Goal: Task Accomplishment & Management: Use online tool/utility

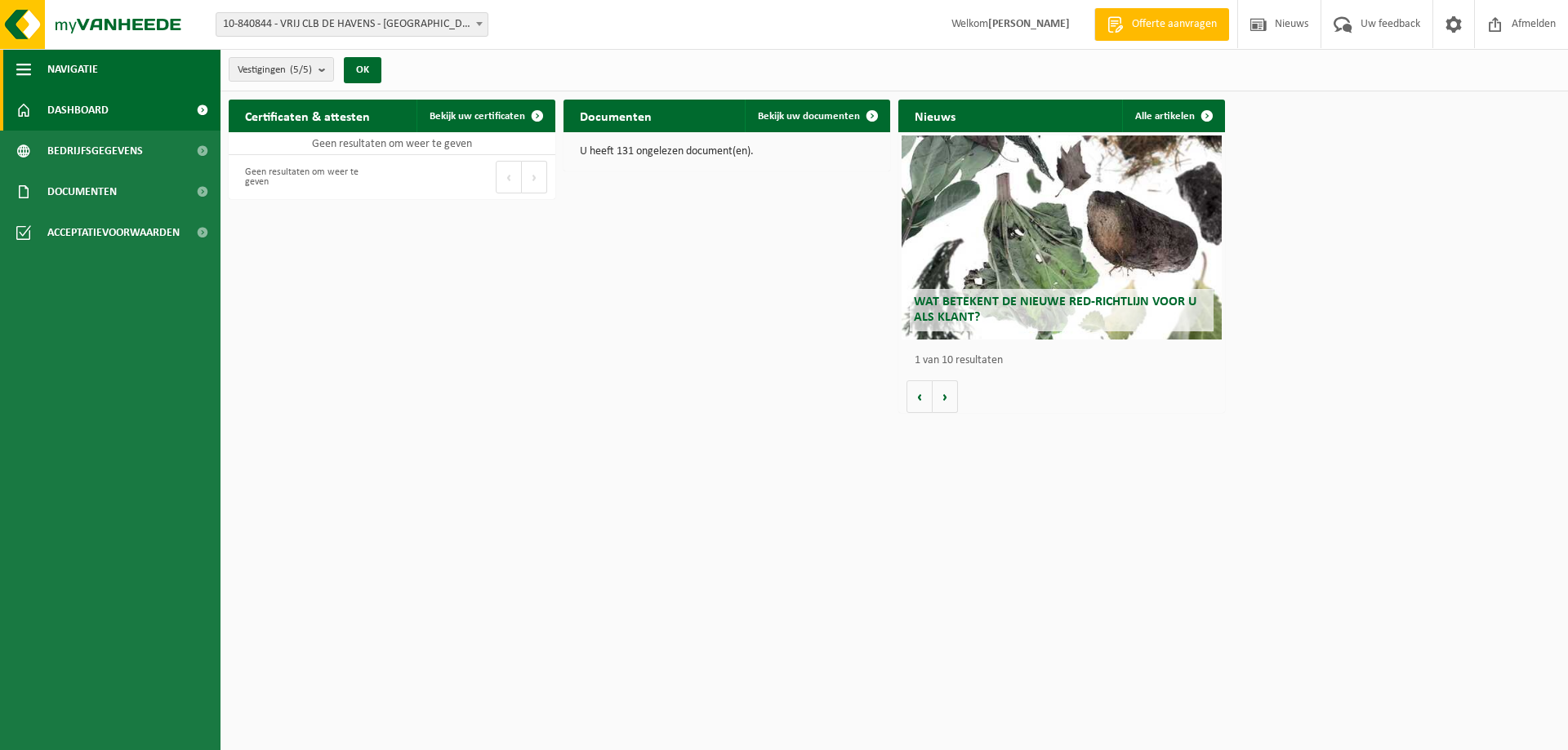
click at [19, 64] on span "button" at bounding box center [23, 69] width 15 height 41
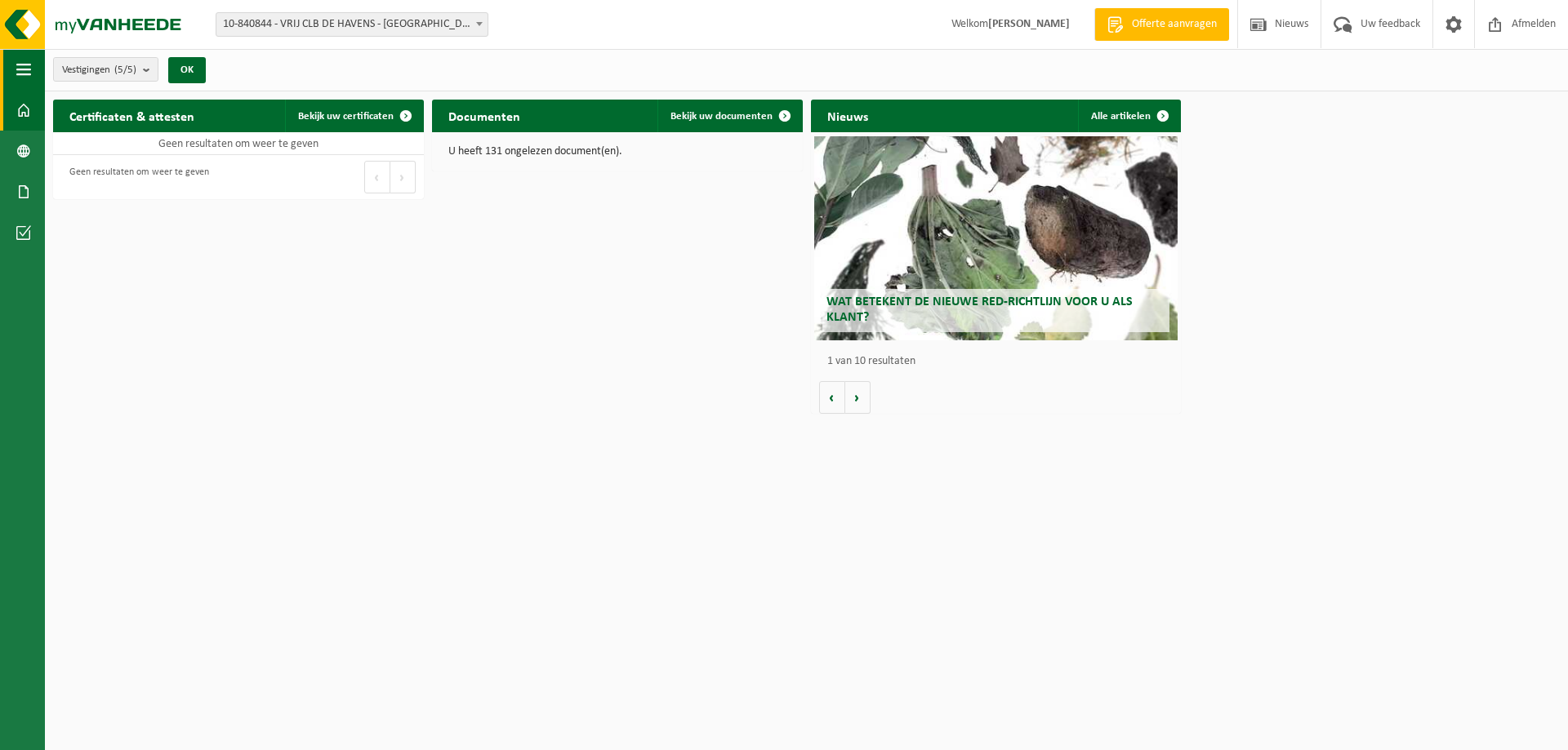
click at [19, 64] on span "button" at bounding box center [23, 69] width 15 height 41
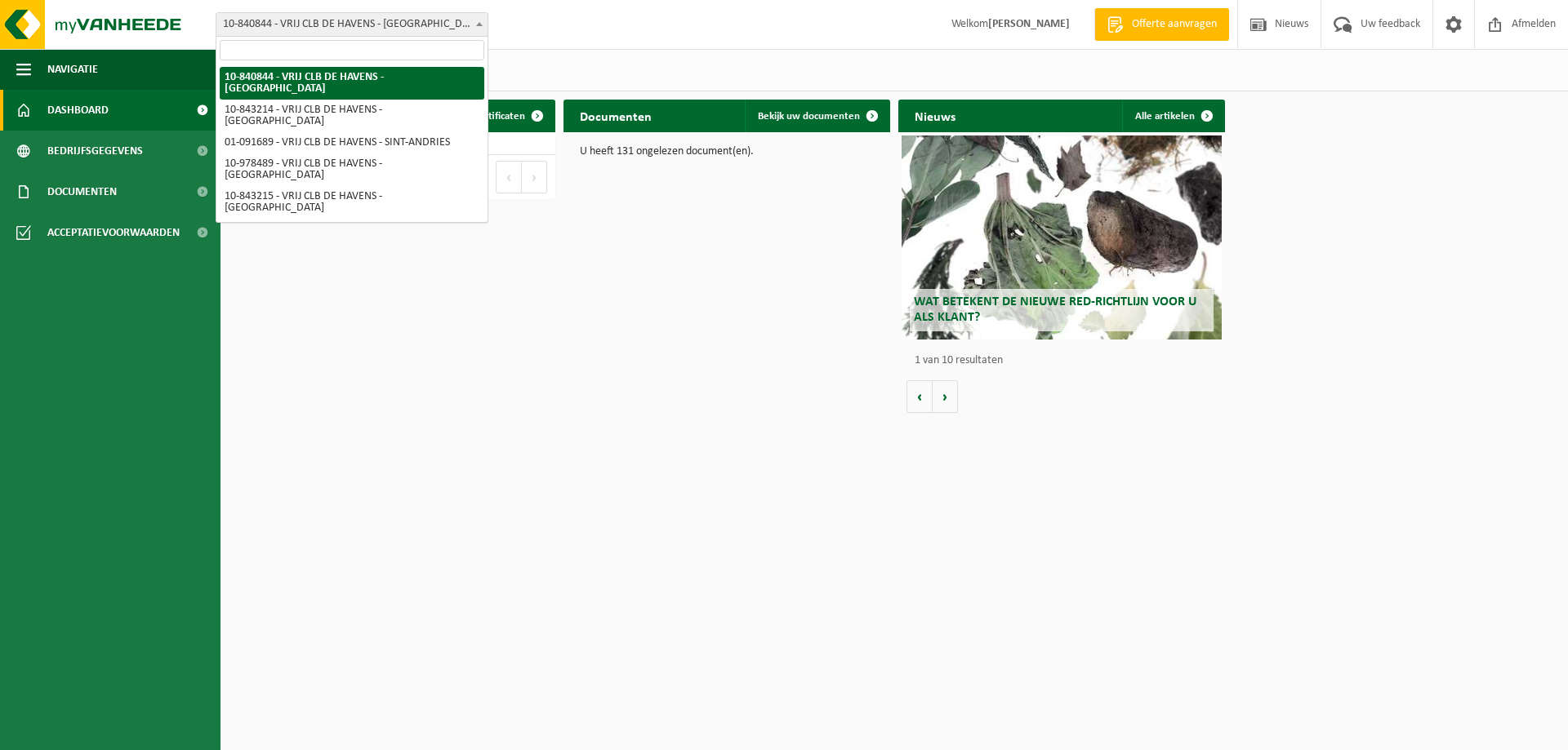
click at [454, 26] on span "10-840844 - VRIJ CLB DE HAVENS - [GEOGRAPHIC_DATA]" at bounding box center [351, 24] width 271 height 22
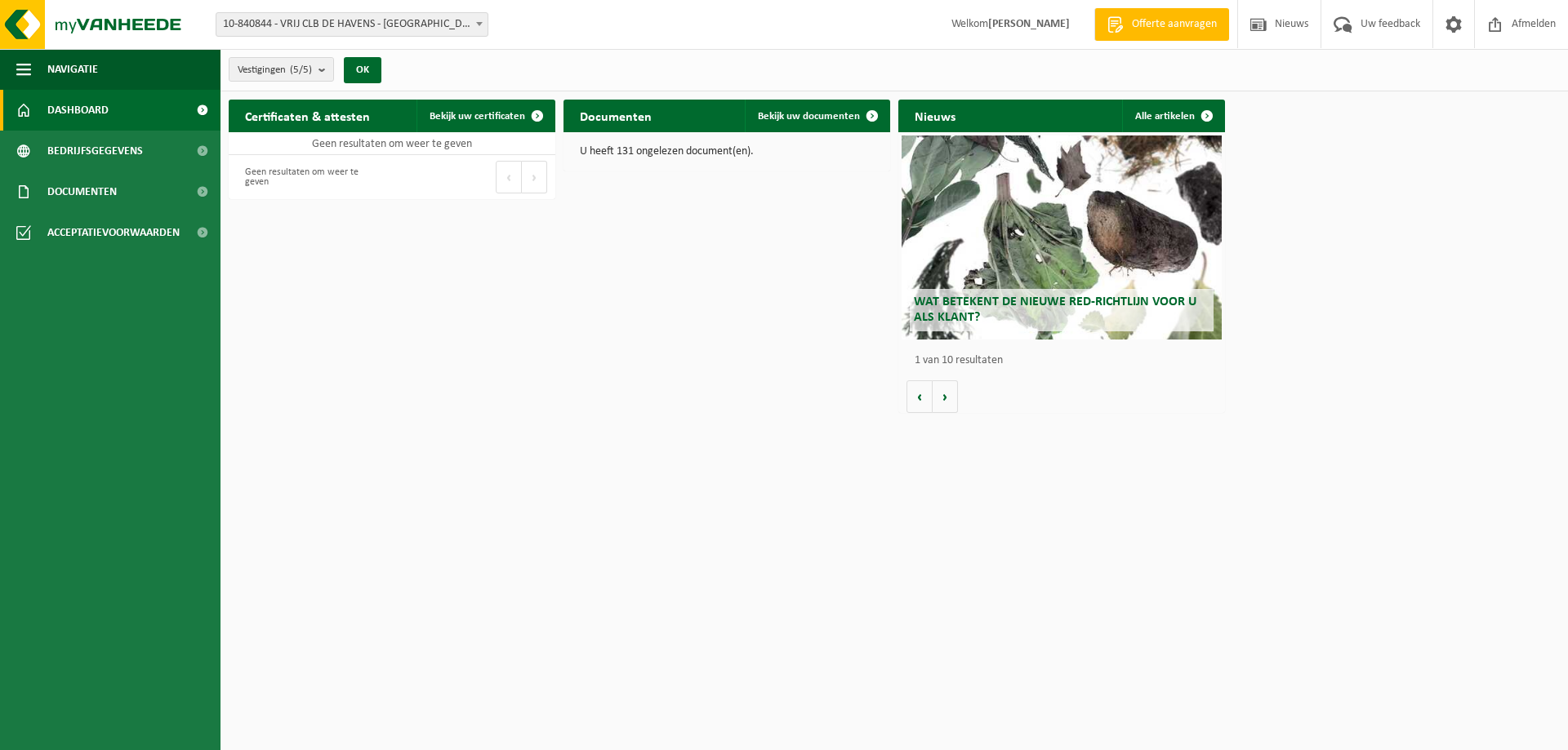
click at [454, 26] on span "10-840844 - VRIJ CLB DE HAVENS - [GEOGRAPHIC_DATA]" at bounding box center [351, 24] width 271 height 22
click at [1114, 24] on span at bounding box center [1115, 24] width 24 height 16
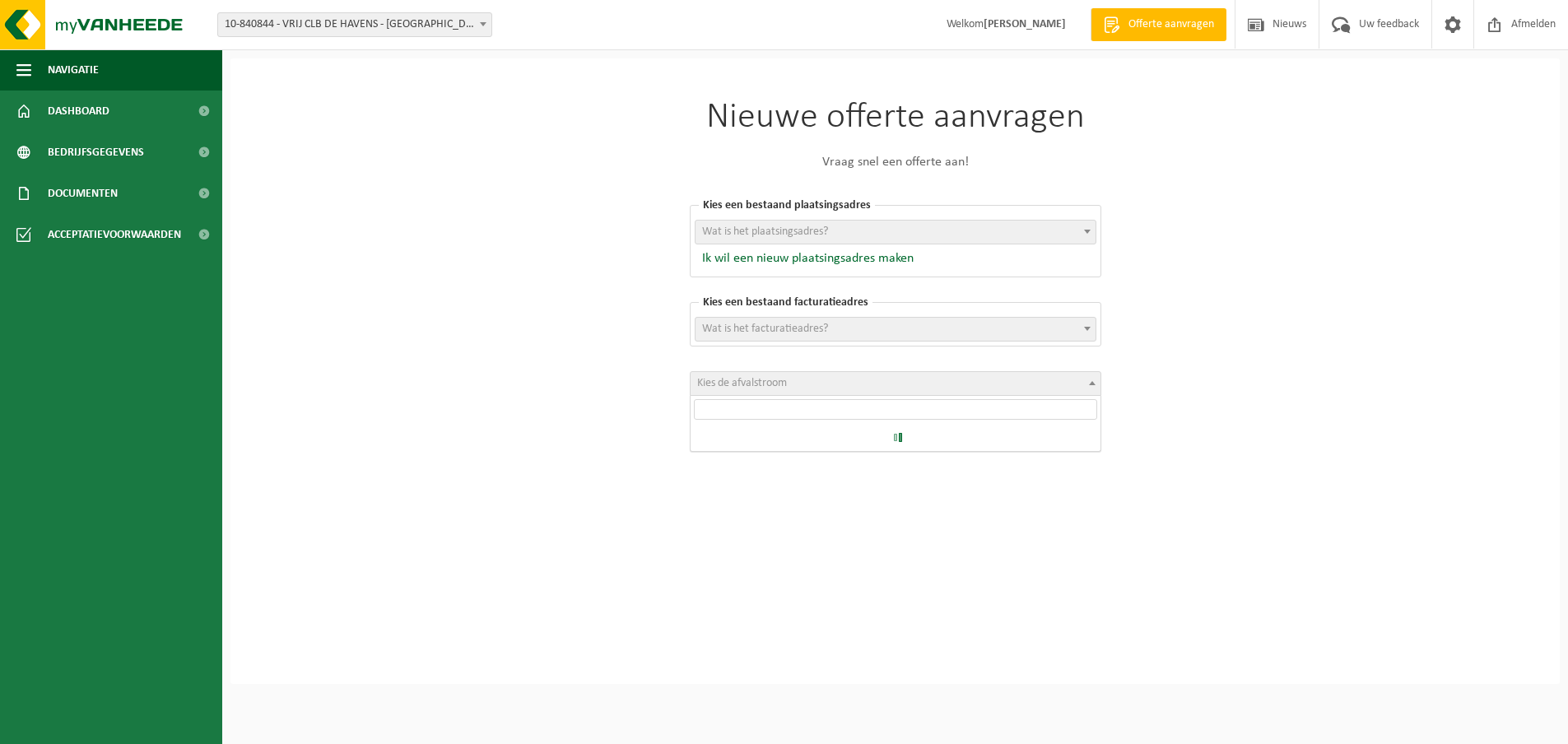
click at [756, 379] on span "Kies de afvalstroom" at bounding box center [741, 383] width 90 height 12
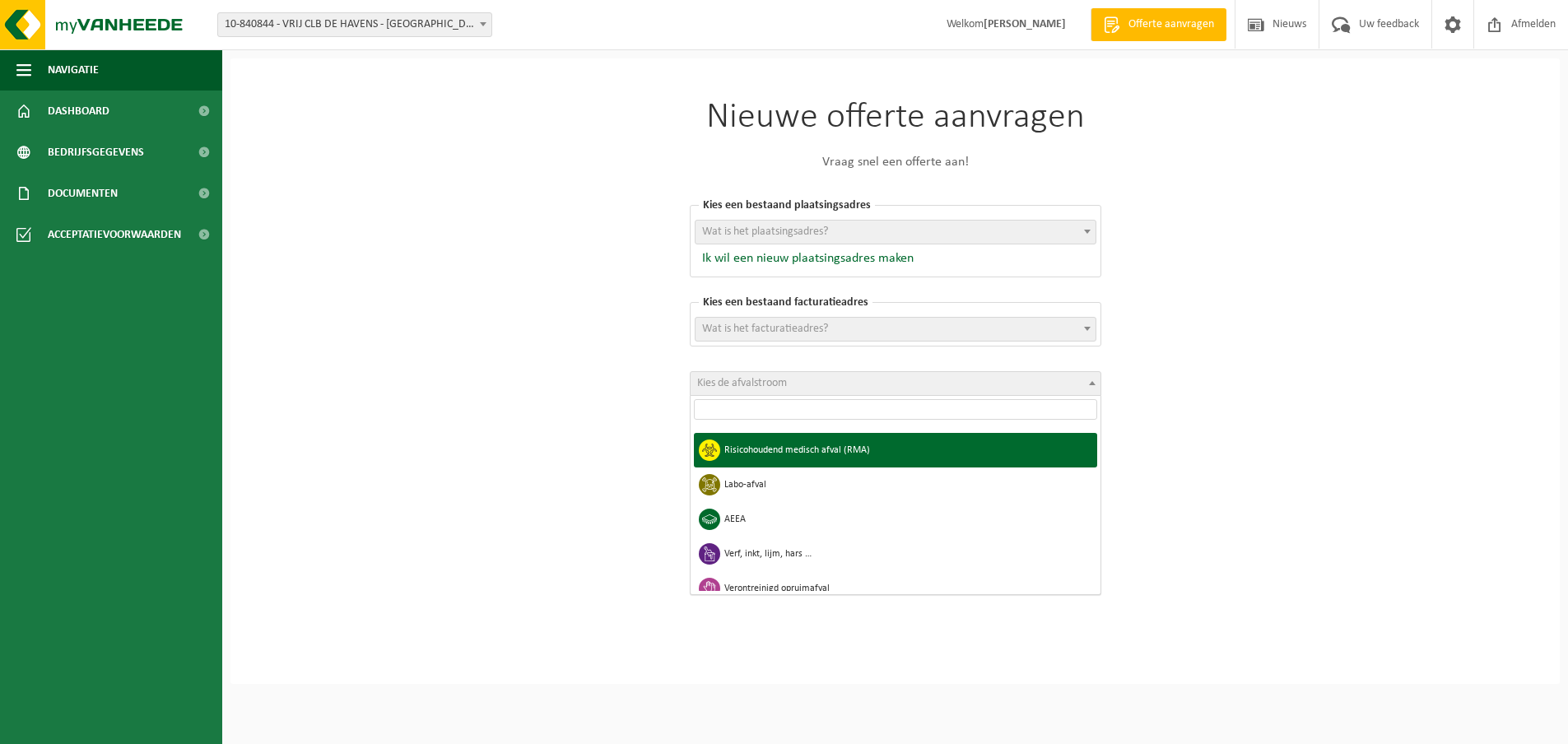
select select "51"
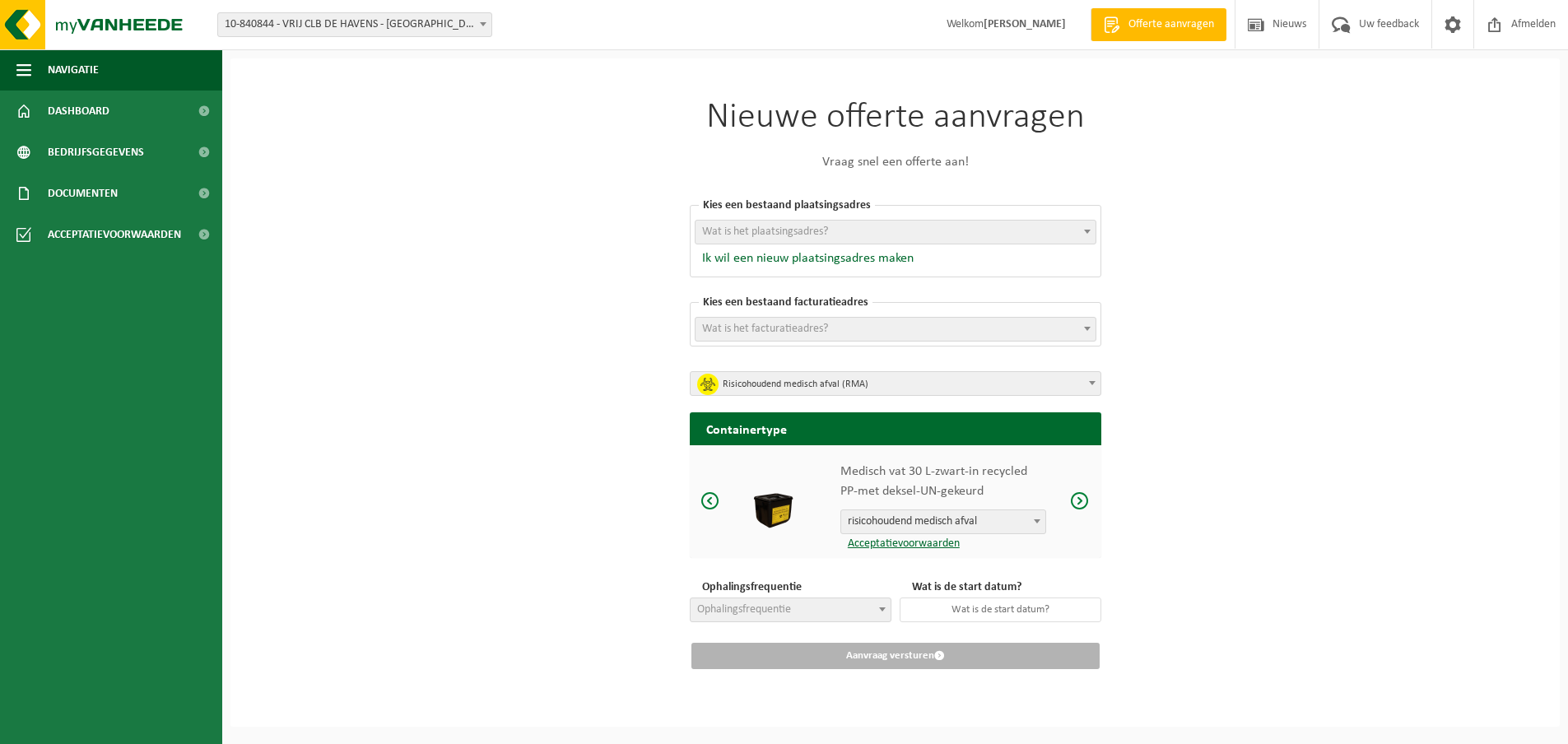
click at [704, 505] on span at bounding box center [710, 501] width 20 height 21
click at [708, 505] on span at bounding box center [710, 501] width 20 height 21
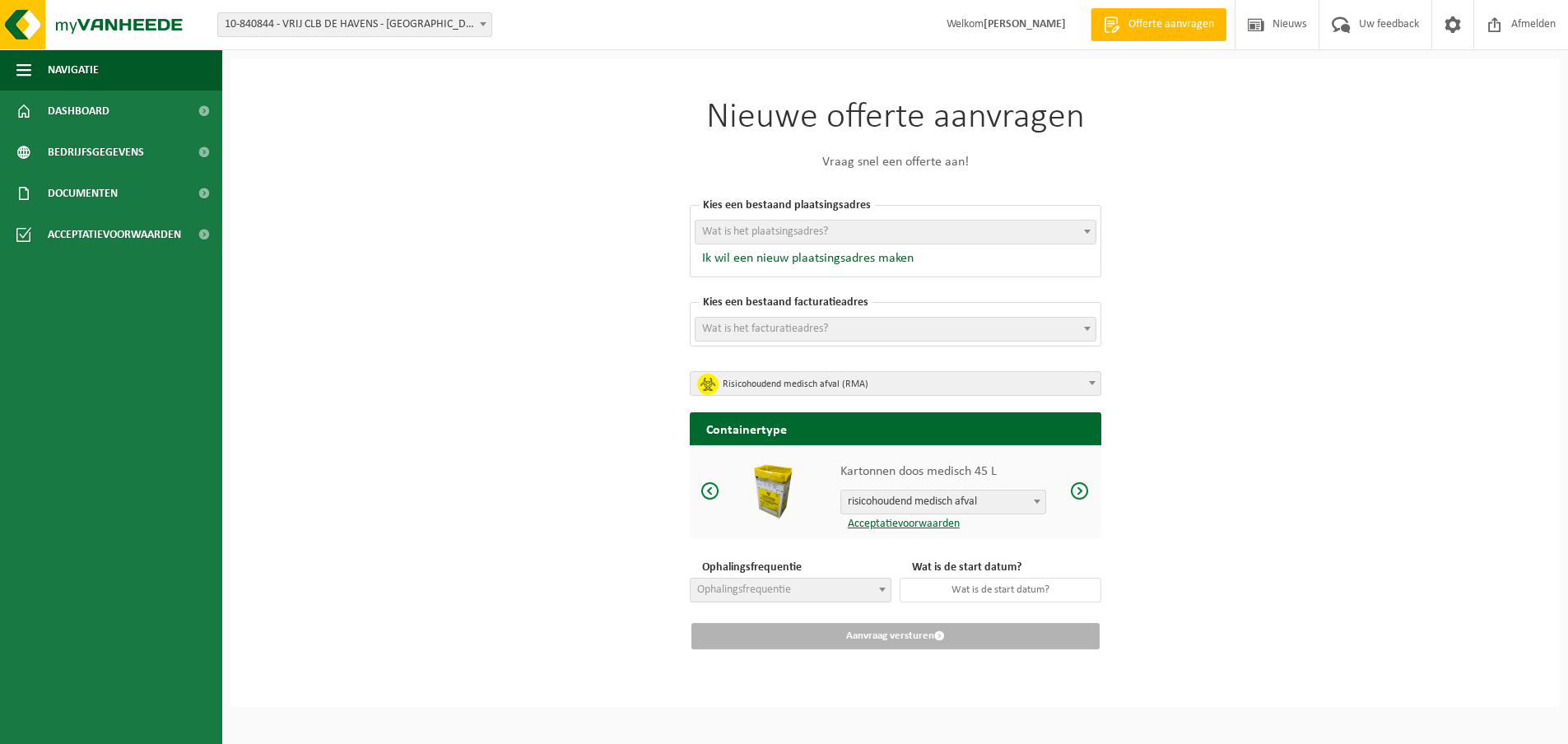
click at [707, 493] on span at bounding box center [710, 491] width 20 height 21
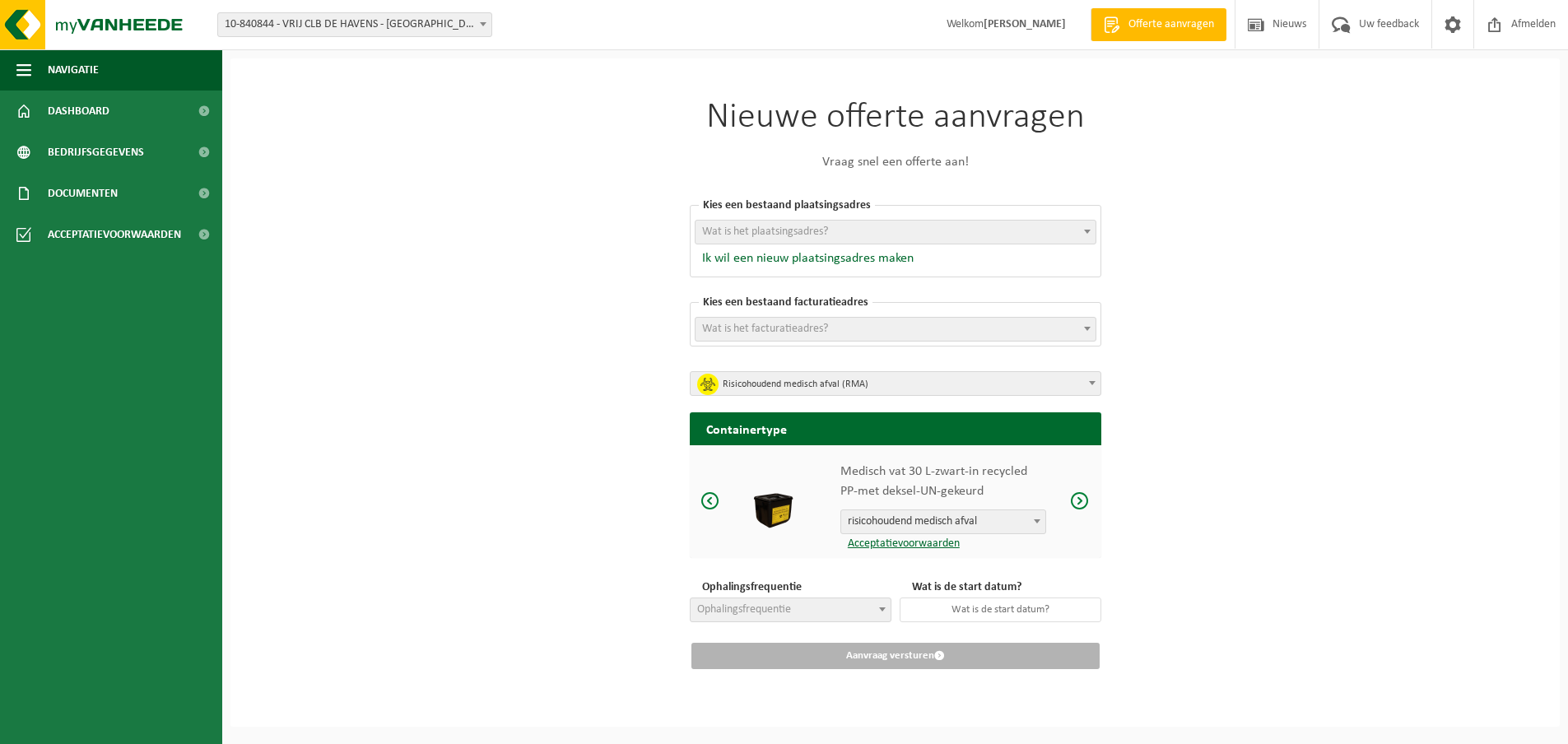
click at [710, 500] on span at bounding box center [710, 501] width 20 height 21
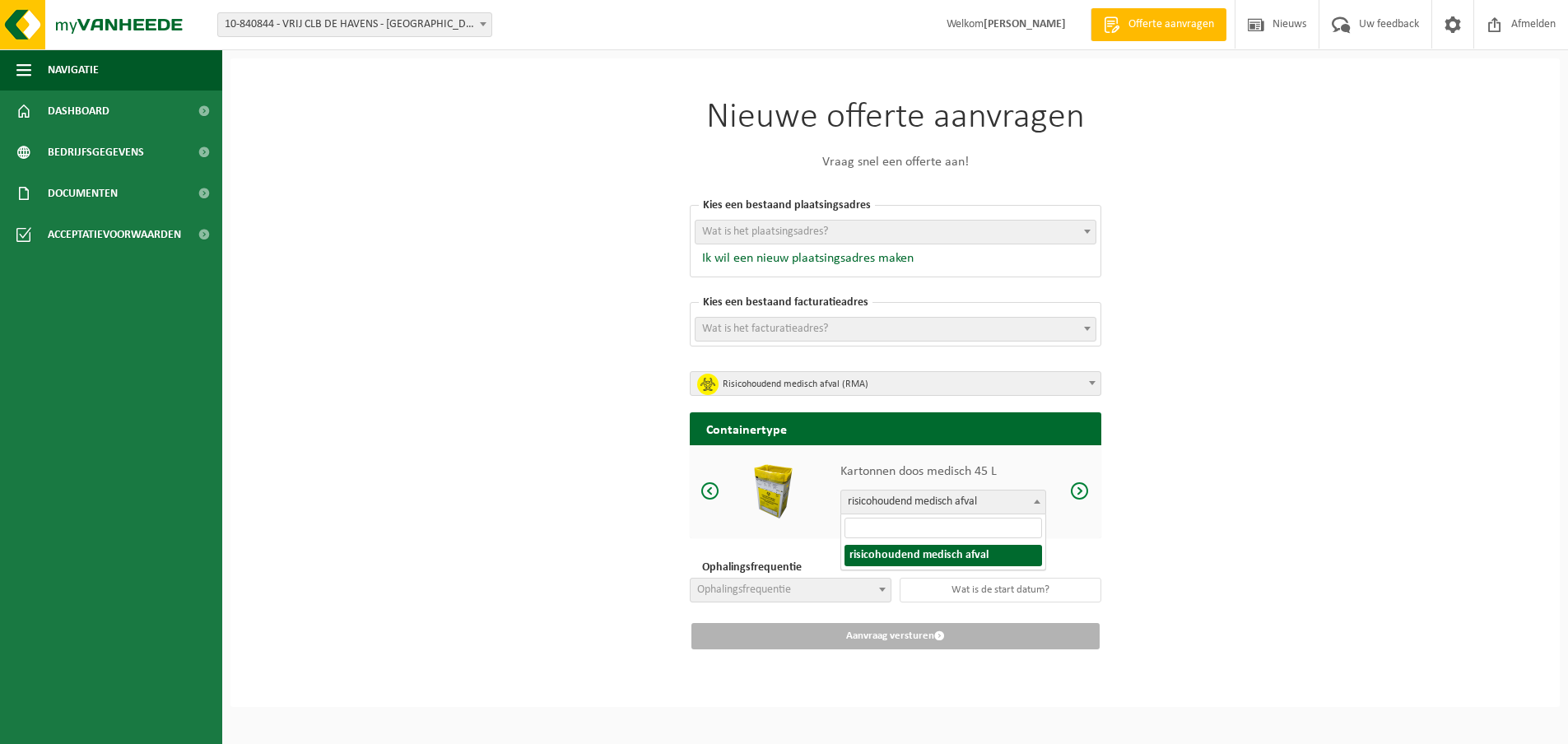
click at [1038, 499] on span at bounding box center [1037, 501] width 17 height 22
